Goal: Transaction & Acquisition: Purchase product/service

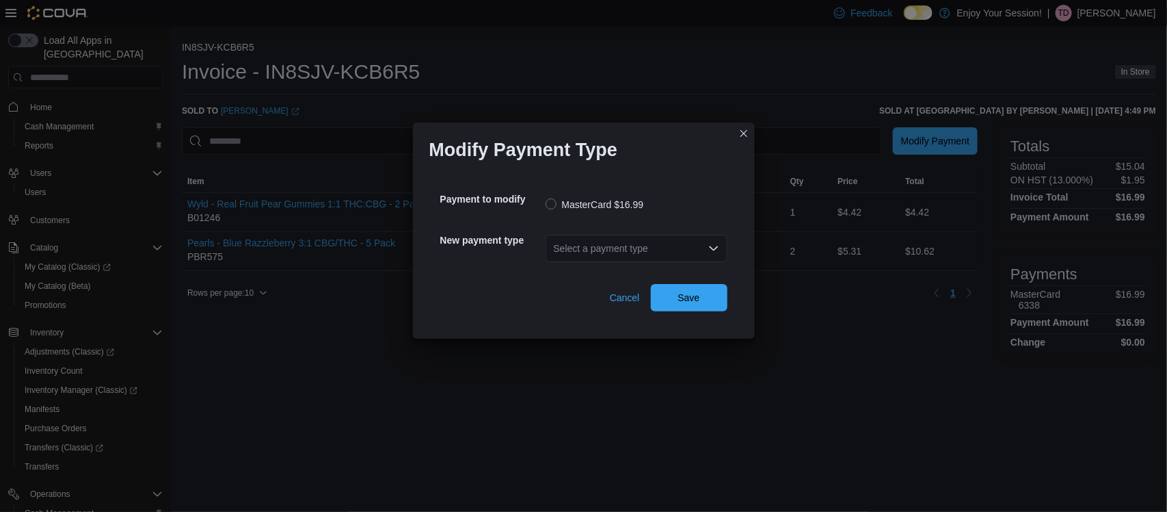
click at [583, 245] on div "Select a payment type" at bounding box center [637, 248] width 182 height 27
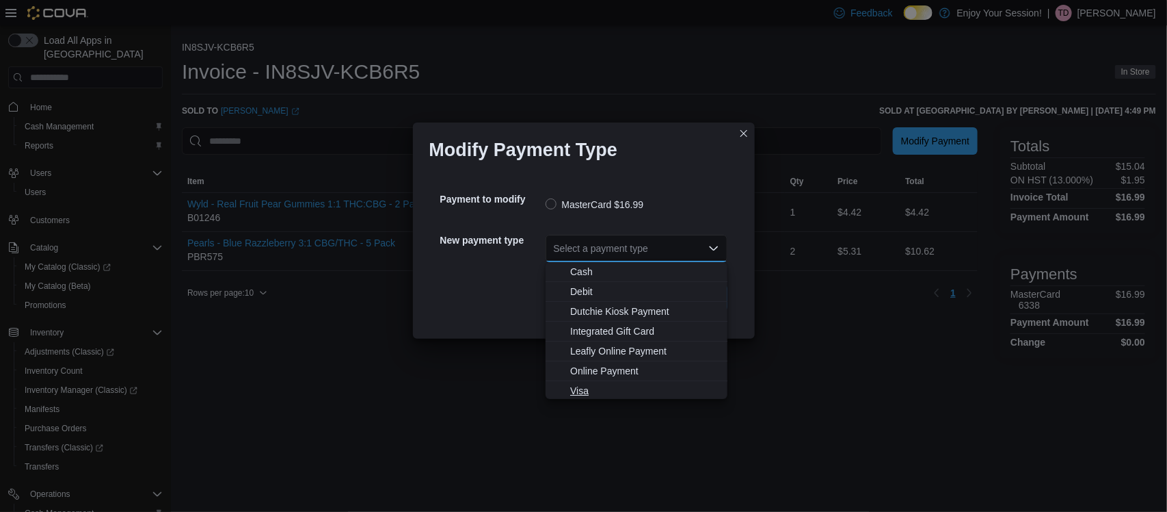
click at [592, 393] on span "Visa" at bounding box center [644, 391] width 149 height 14
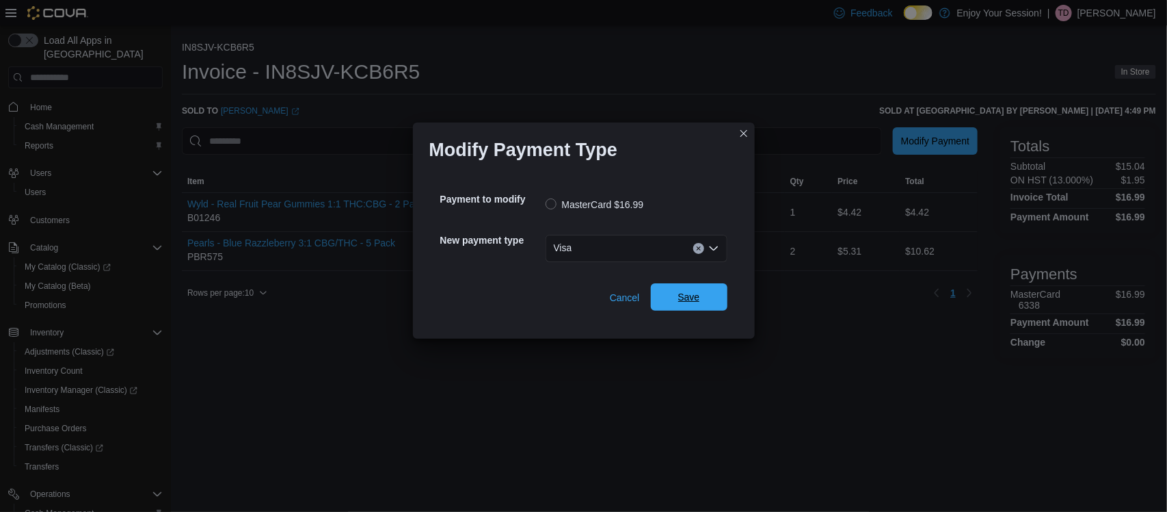
click at [688, 295] on span "Save" at bounding box center [689, 297] width 22 height 14
click at [624, 254] on div "Select a payment type" at bounding box center [637, 248] width 182 height 27
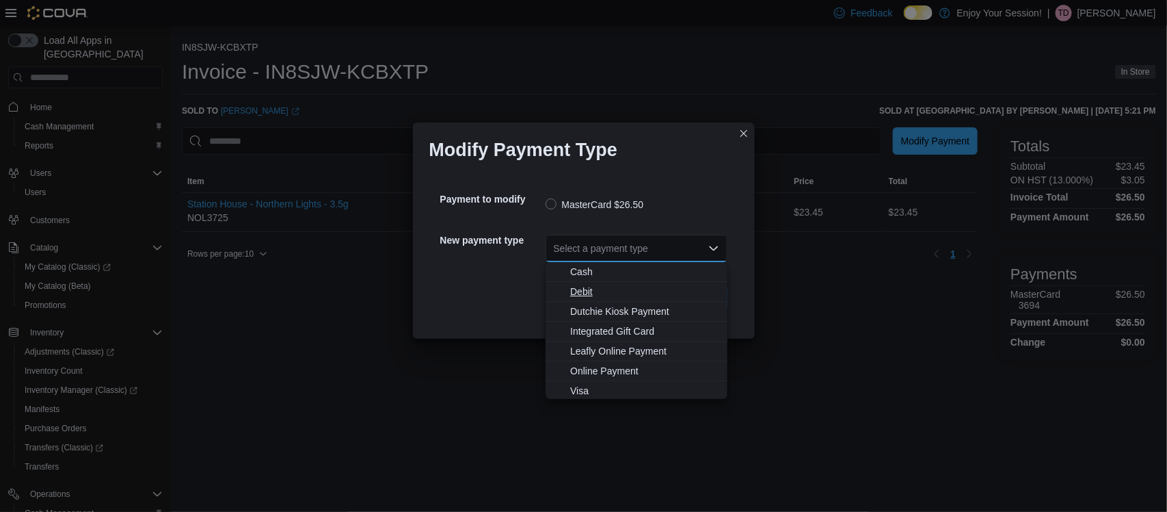
click at [586, 295] on span "Debit" at bounding box center [644, 291] width 149 height 14
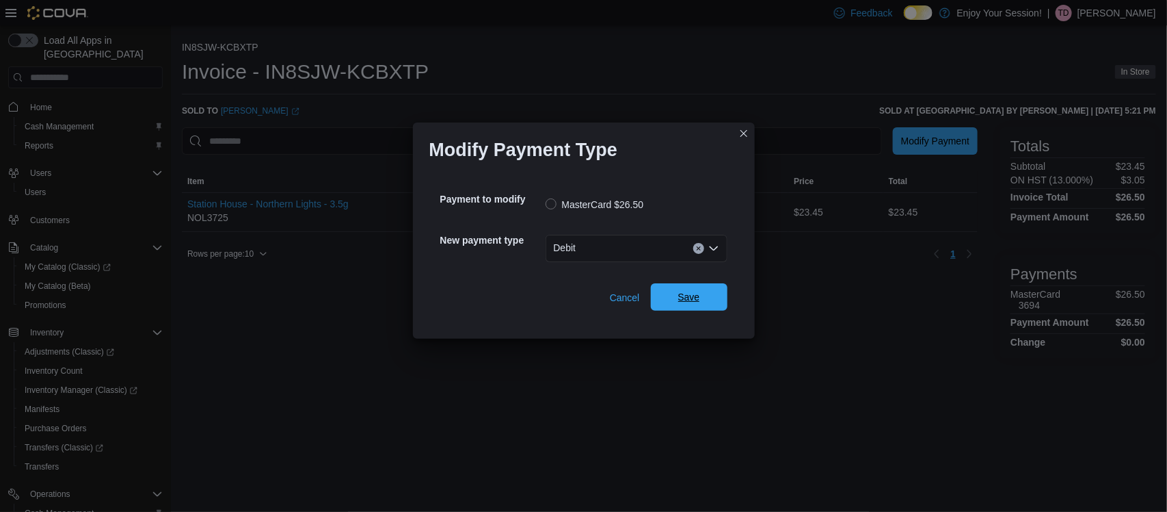
click at [688, 309] on span "Save" at bounding box center [689, 296] width 60 height 27
